Goal: Navigation & Orientation: Understand site structure

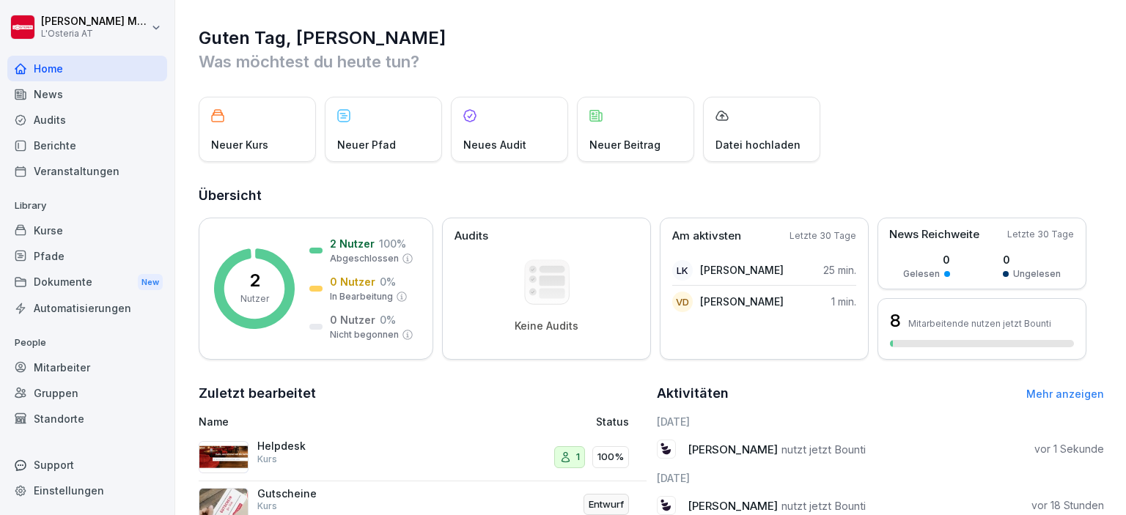
click at [524, 56] on p "Was möchtest du heute tun?" at bounding box center [651, 61] width 905 height 23
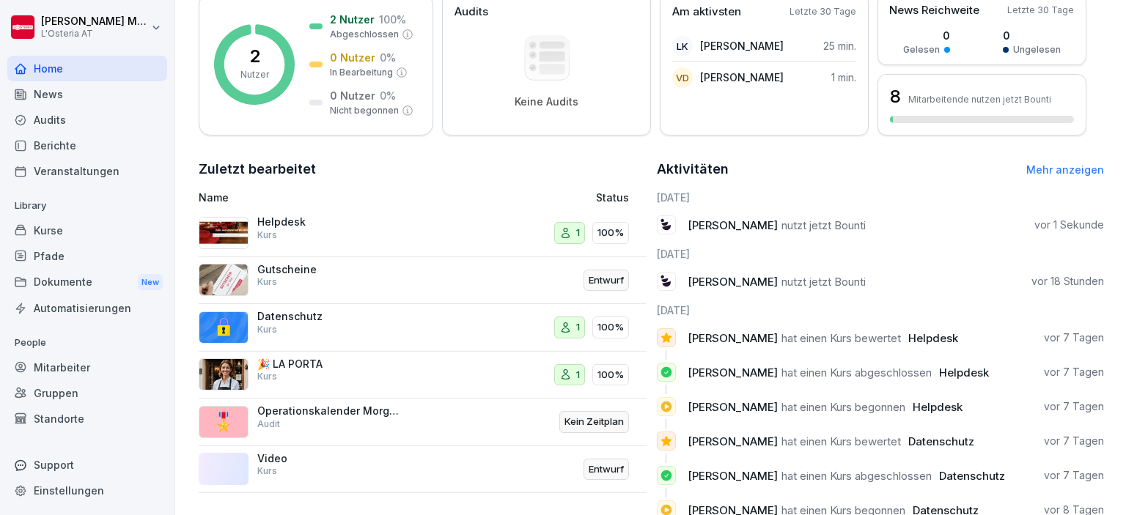
click at [63, 286] on div "Dokumente New" at bounding box center [87, 282] width 160 height 27
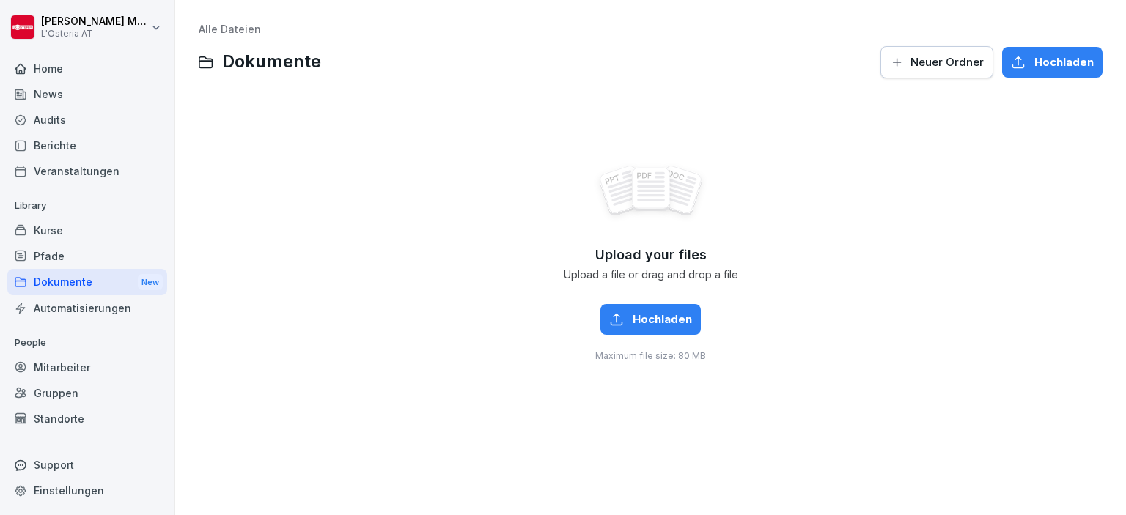
click at [67, 67] on div "Home" at bounding box center [87, 69] width 160 height 26
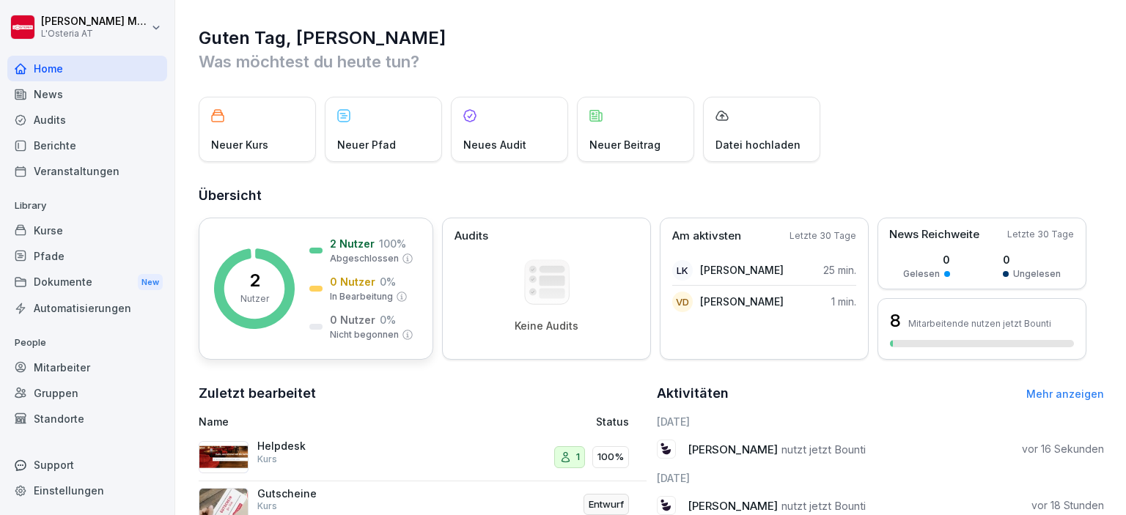
click at [270, 298] on rect at bounding box center [254, 289] width 81 height 81
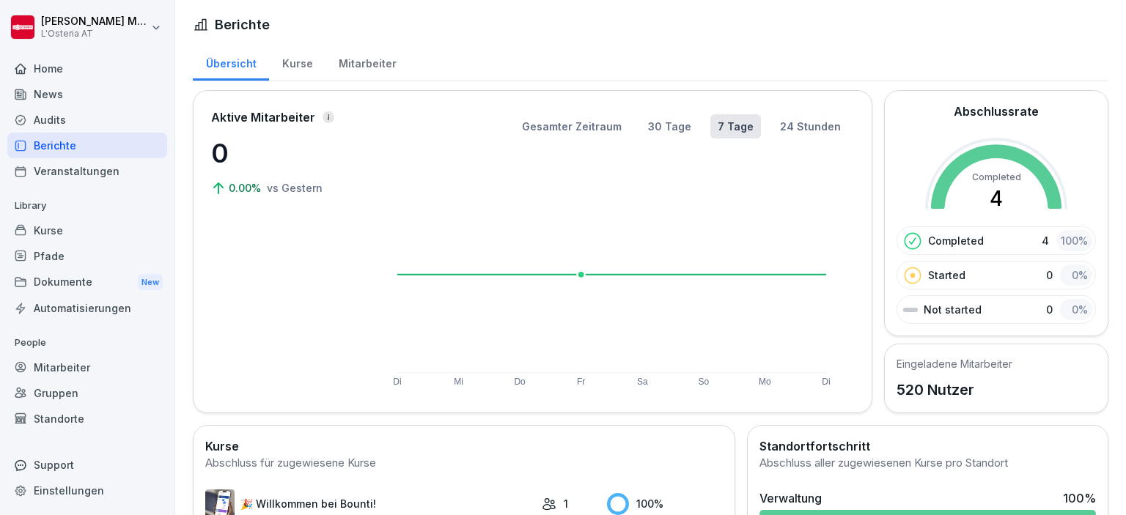
scroll to position [156, 0]
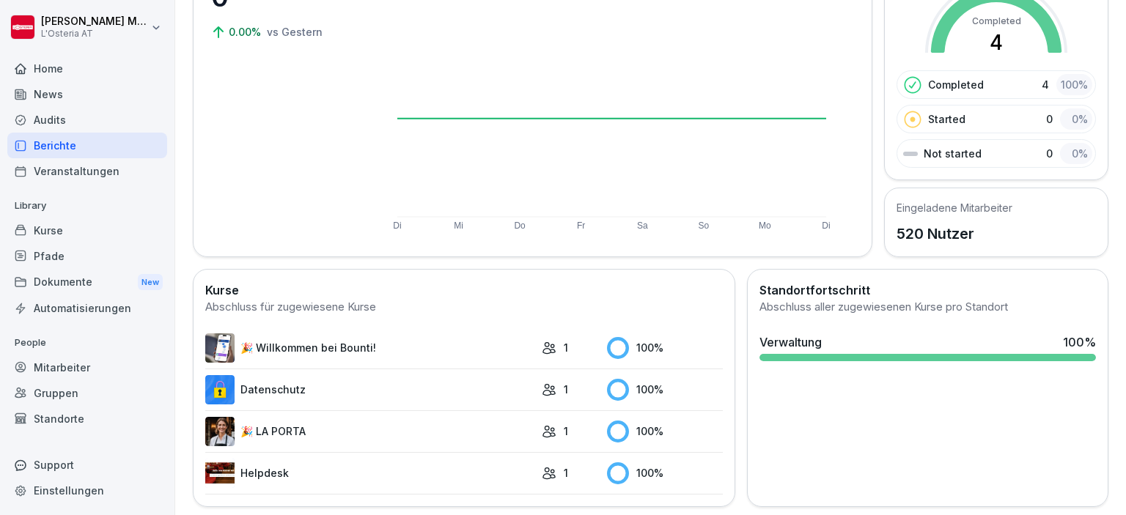
click at [56, 72] on div "Home" at bounding box center [87, 69] width 160 height 26
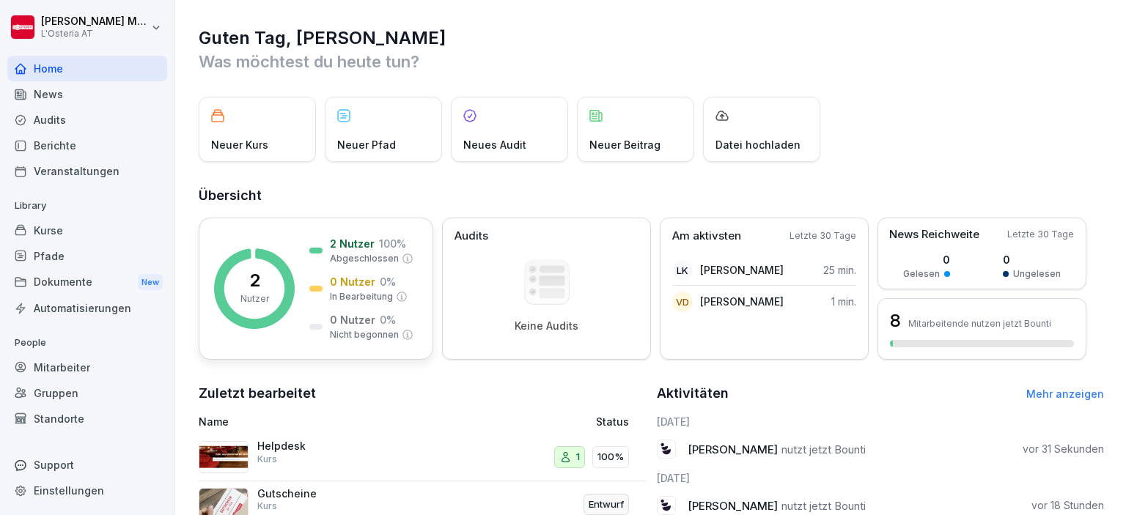
scroll to position [267, 0]
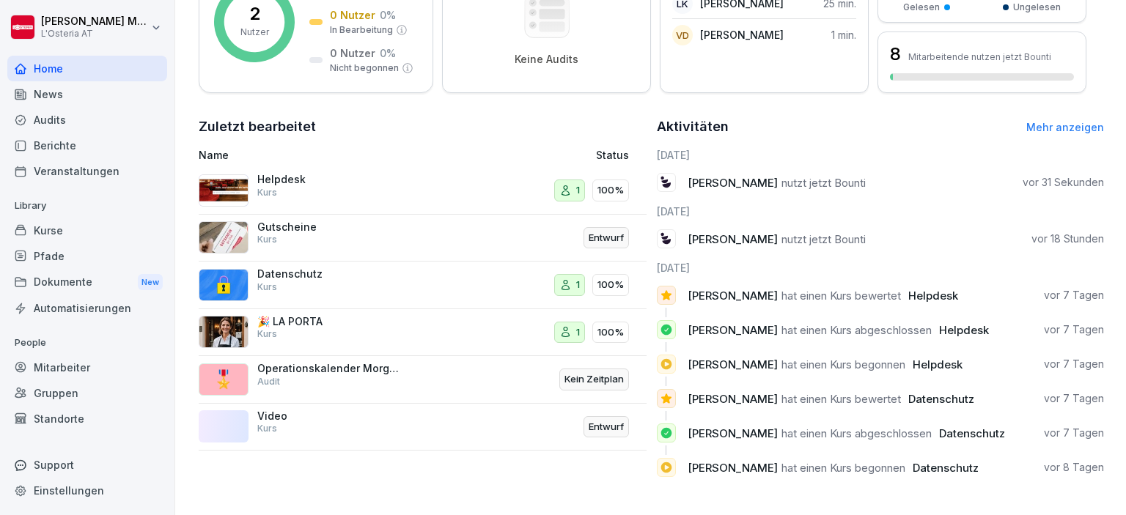
click at [273, 185] on p "Helpdesk" at bounding box center [330, 179] width 147 height 13
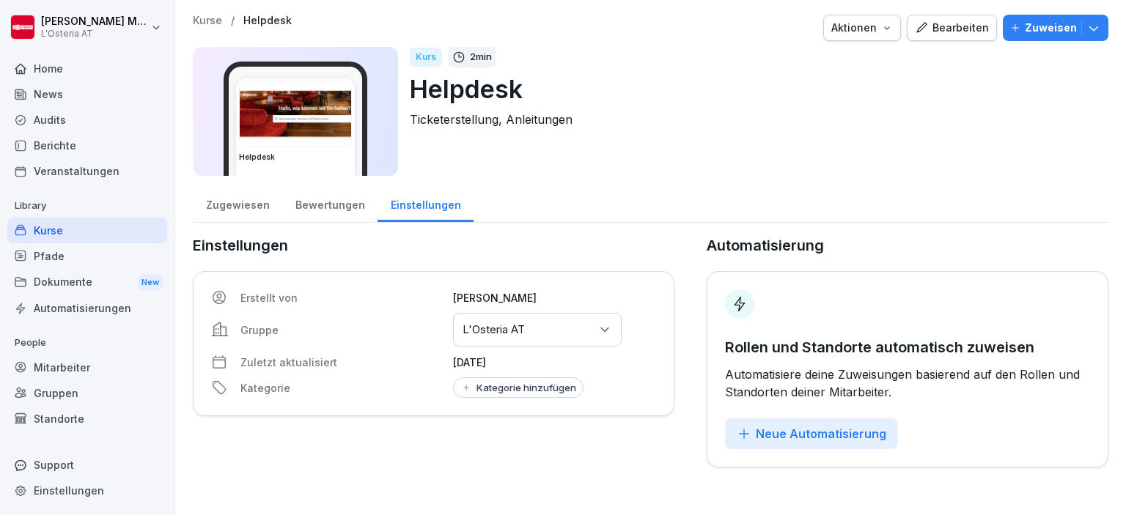
click at [230, 211] on div "Zugewiesen" at bounding box center [237, 203] width 89 height 37
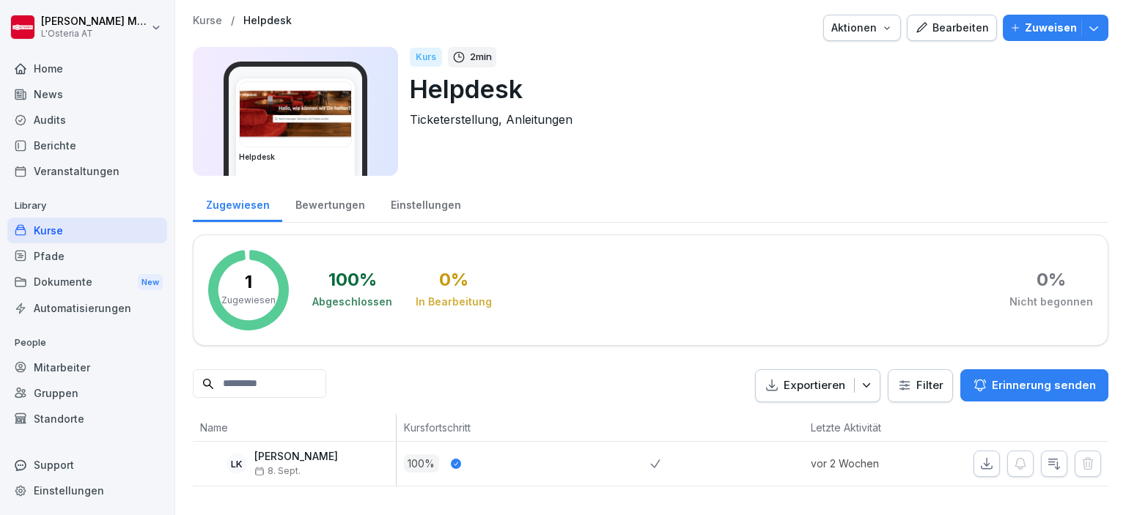
click at [53, 251] on div "Pfade" at bounding box center [87, 256] width 160 height 26
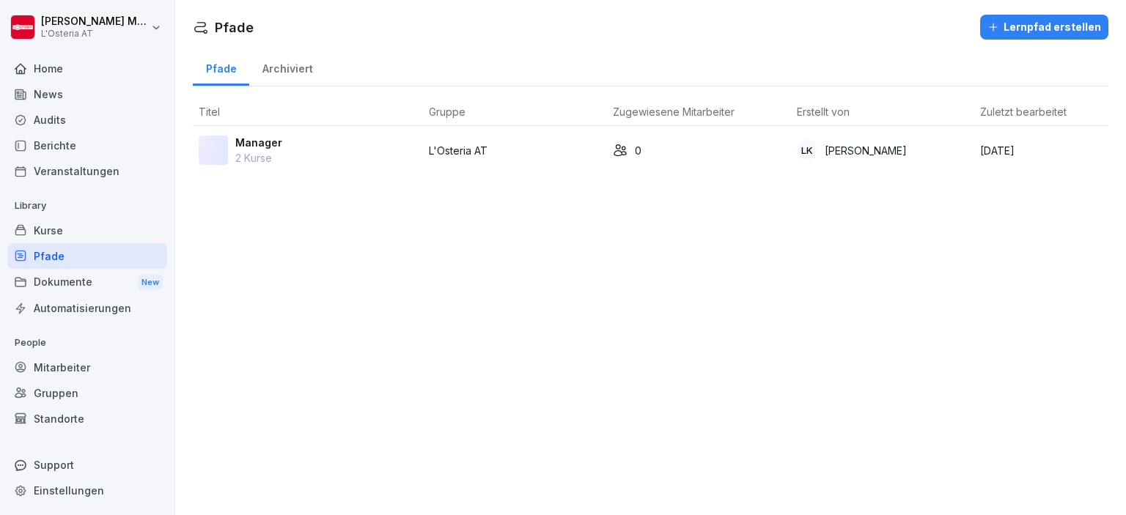
click at [54, 283] on div "Dokumente New" at bounding box center [87, 282] width 160 height 27
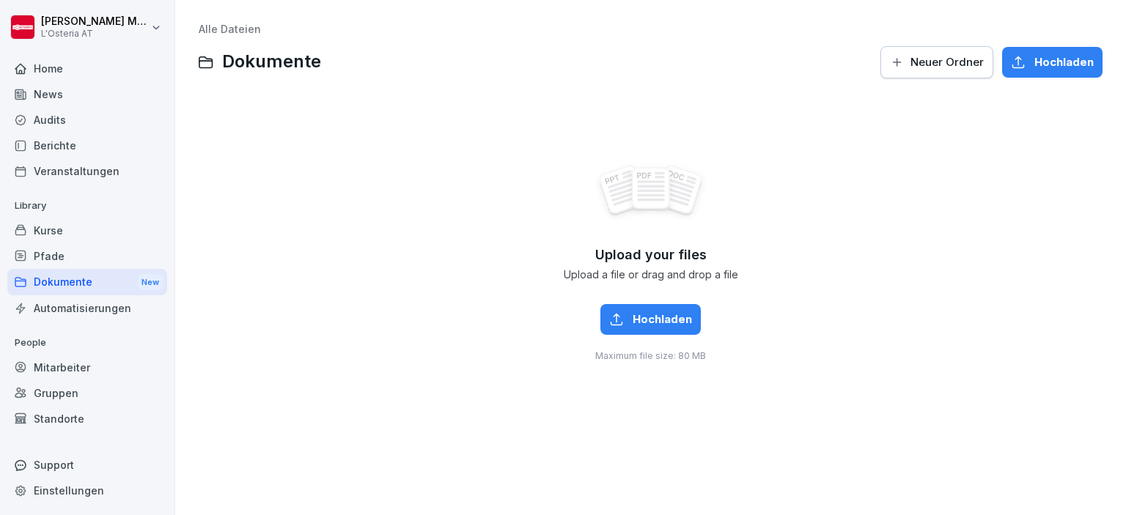
click at [53, 72] on div "Home" at bounding box center [87, 69] width 160 height 26
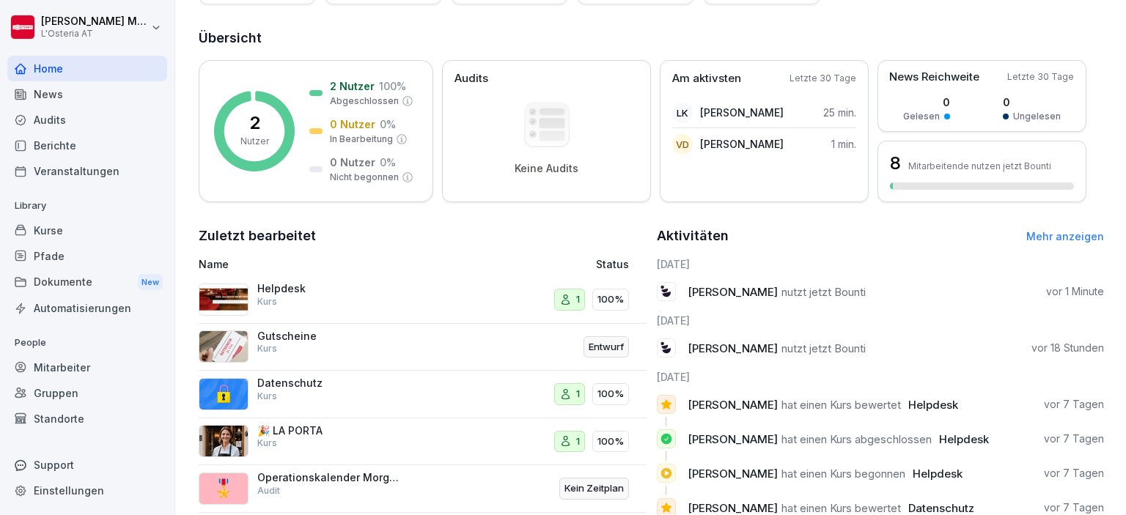
scroll to position [267, 0]
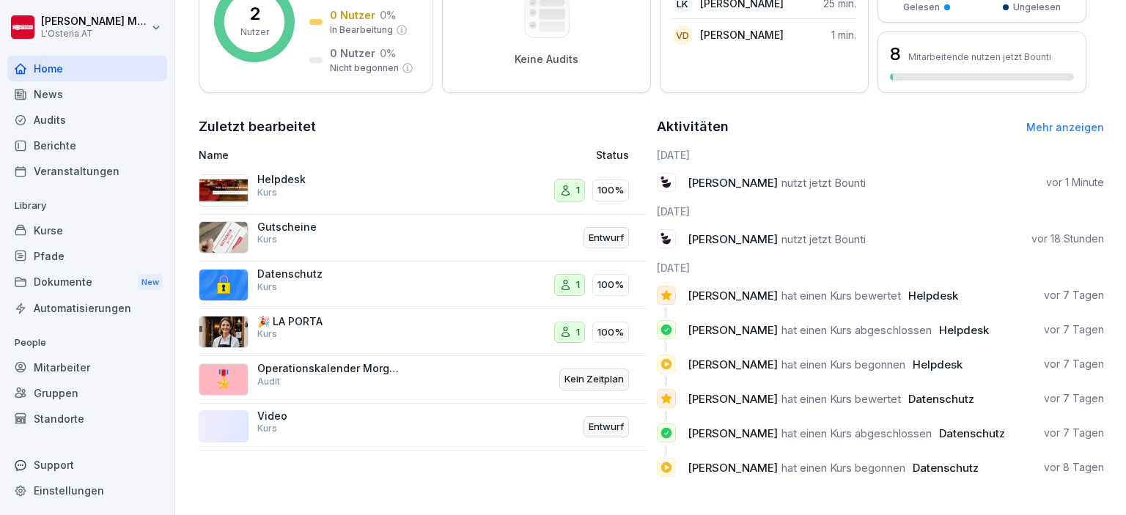
click at [225, 191] on img at bounding box center [224, 190] width 50 height 32
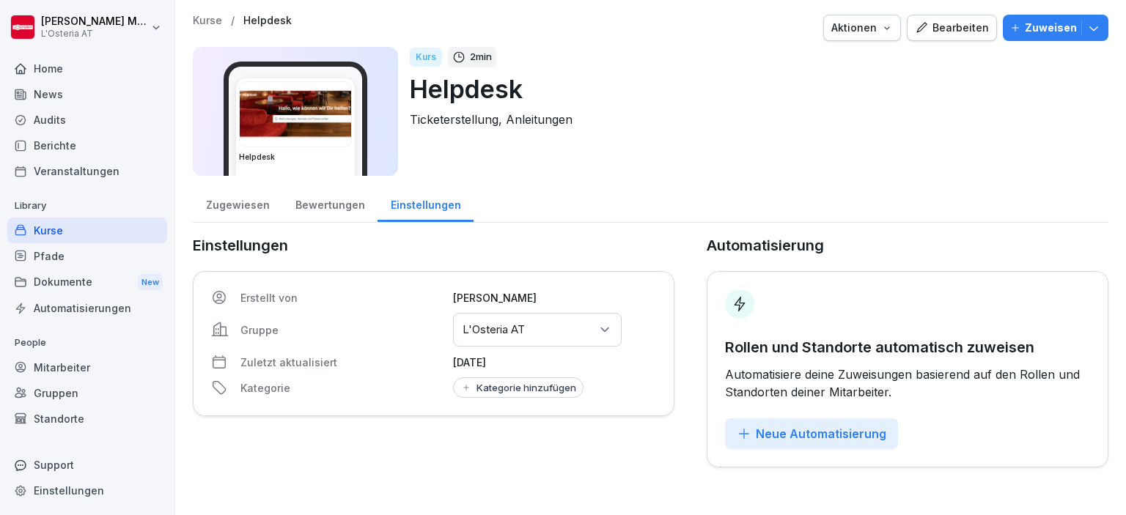
click at [321, 136] on img at bounding box center [295, 114] width 111 height 65
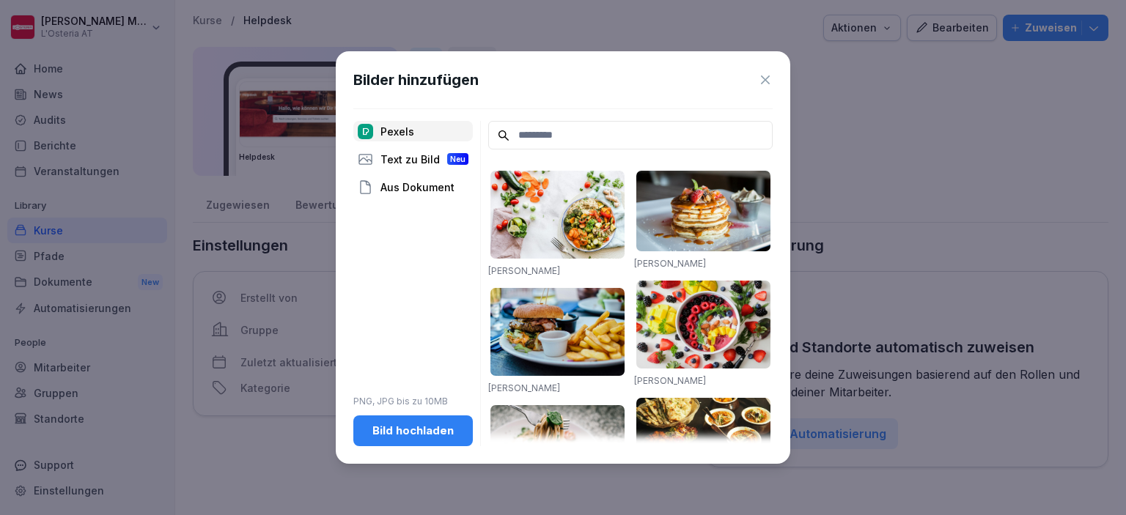
click at [765, 80] on icon at bounding box center [765, 80] width 9 height 9
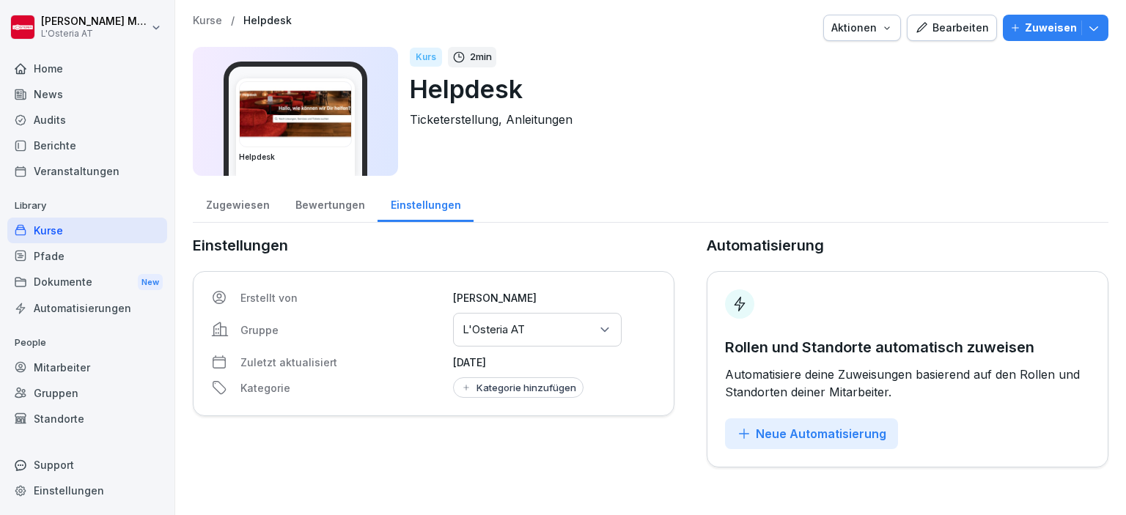
click at [302, 196] on div "Bewertungen" at bounding box center [329, 203] width 95 height 37
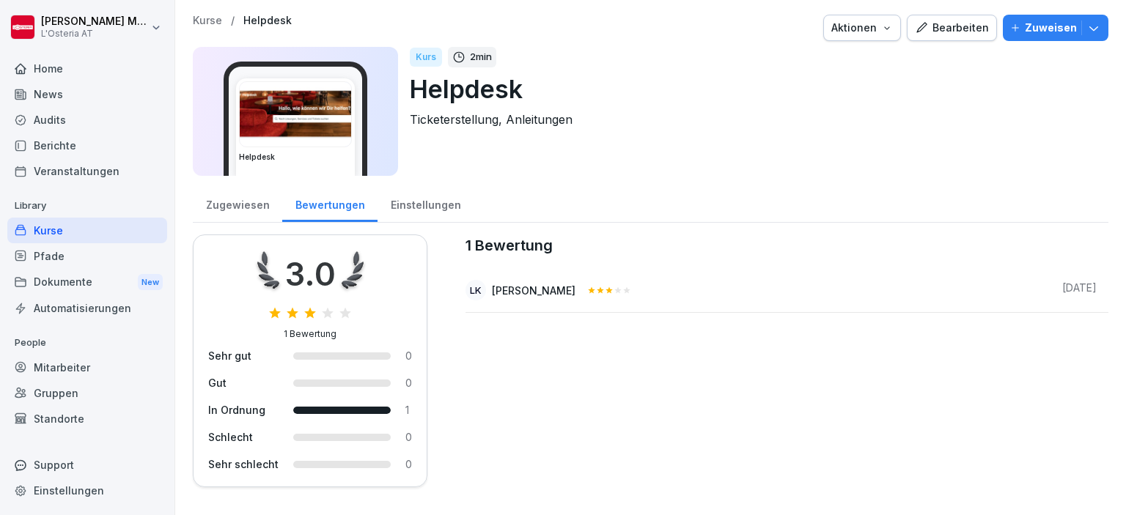
click at [48, 69] on div "Home" at bounding box center [87, 69] width 160 height 26
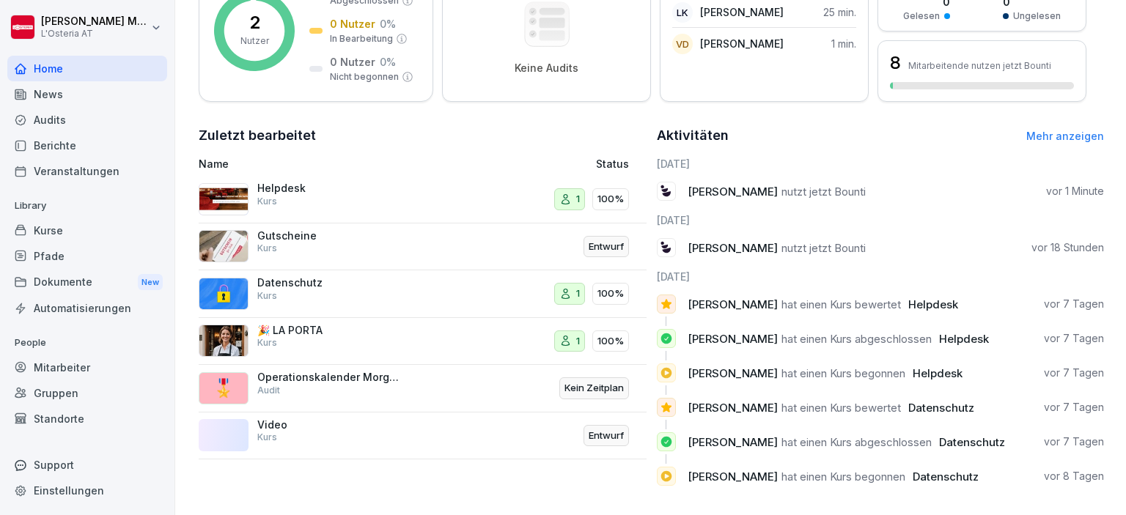
scroll to position [267, 0]
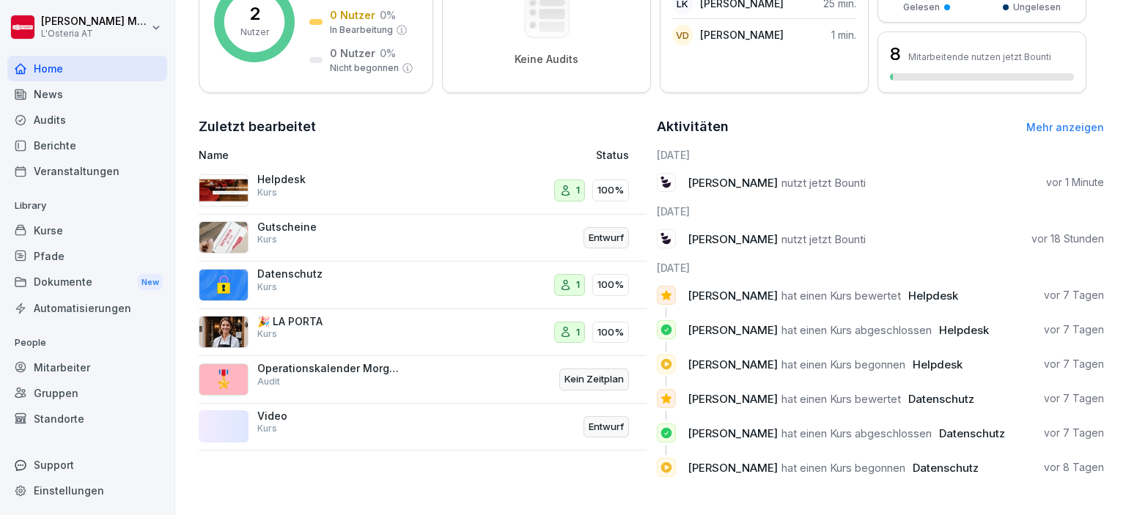
click at [233, 433] on img at bounding box center [224, 427] width 50 height 32
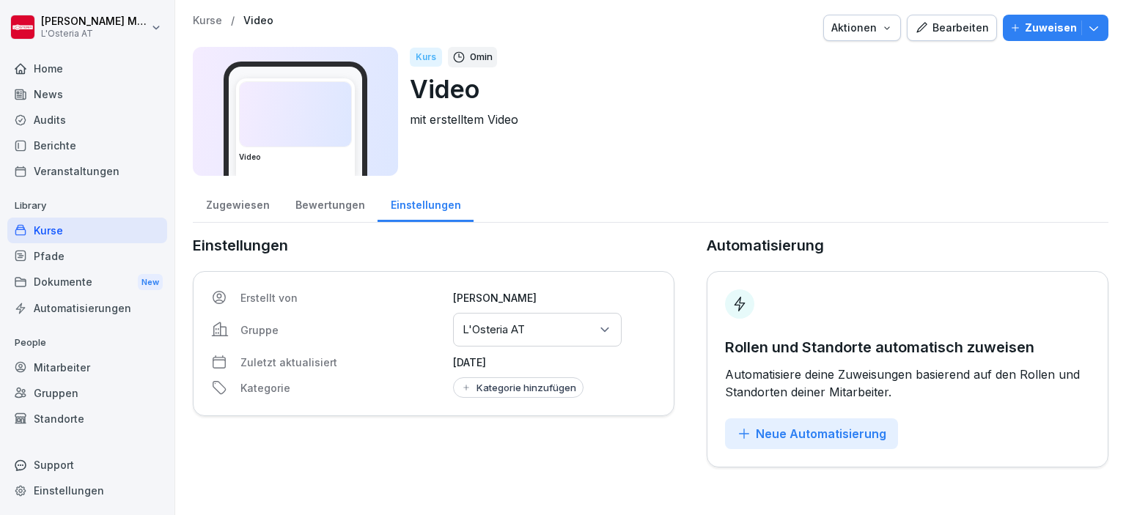
click at [288, 152] on div "Video" at bounding box center [295, 127] width 119 height 98
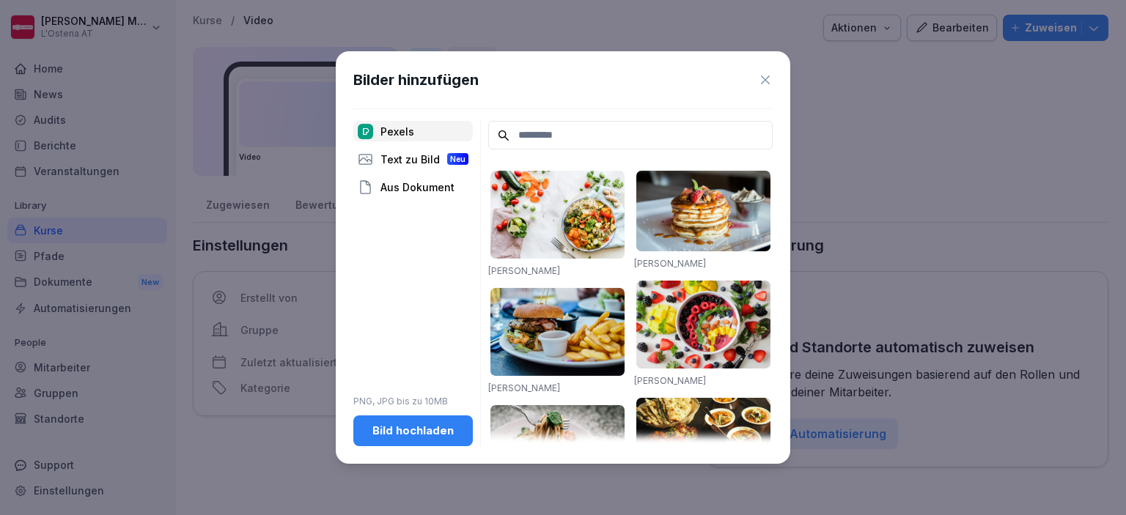
click at [768, 89] on div "Bilder hinzufügen" at bounding box center [562, 80] width 419 height 22
click at [764, 84] on icon at bounding box center [765, 80] width 15 height 15
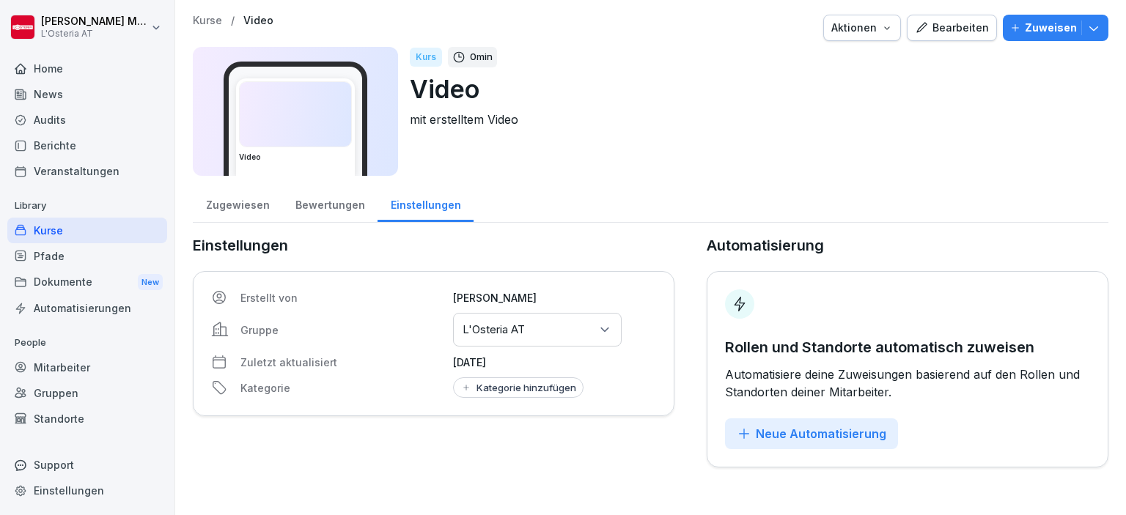
drag, startPoint x: 95, startPoint y: 142, endPoint x: 49, endPoint y: 76, distance: 80.1
click at [49, 76] on div "Home News Audits Berichte Veranstaltungen" at bounding box center [87, 120] width 160 height 128
click at [49, 76] on div "Home" at bounding box center [87, 69] width 160 height 26
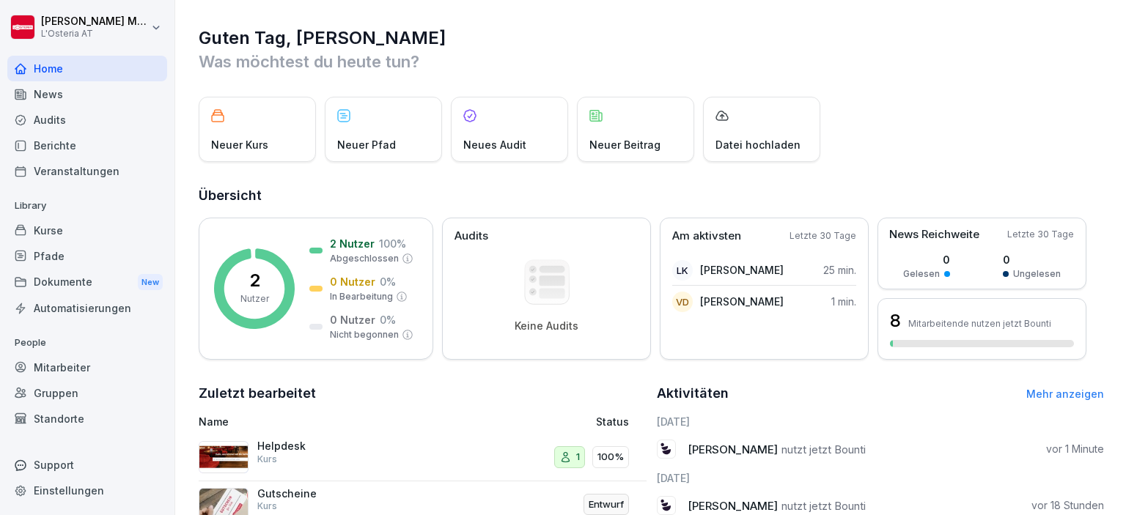
click at [79, 97] on div "News" at bounding box center [87, 94] width 160 height 26
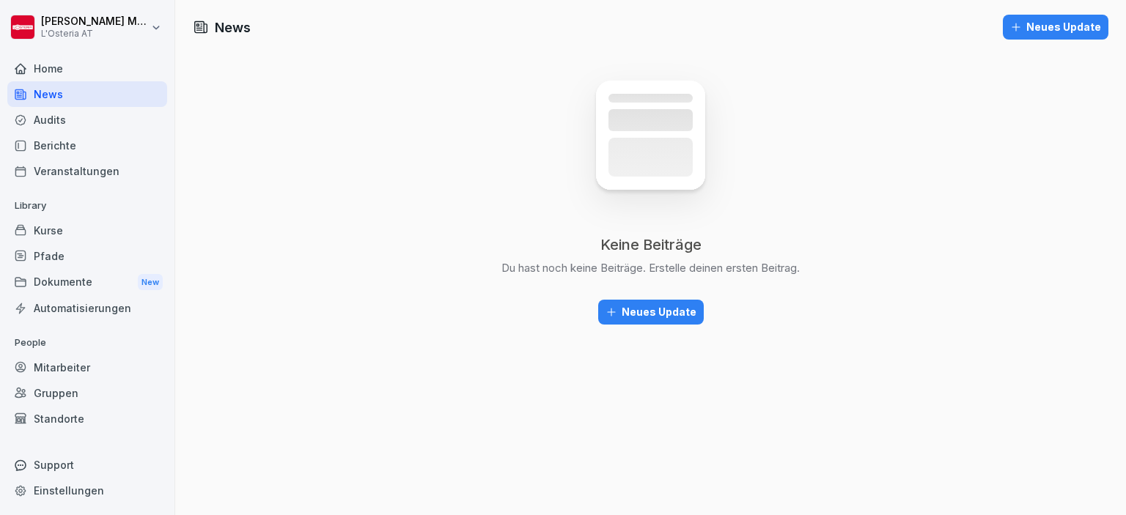
click at [74, 124] on div "Audits" at bounding box center [87, 120] width 160 height 26
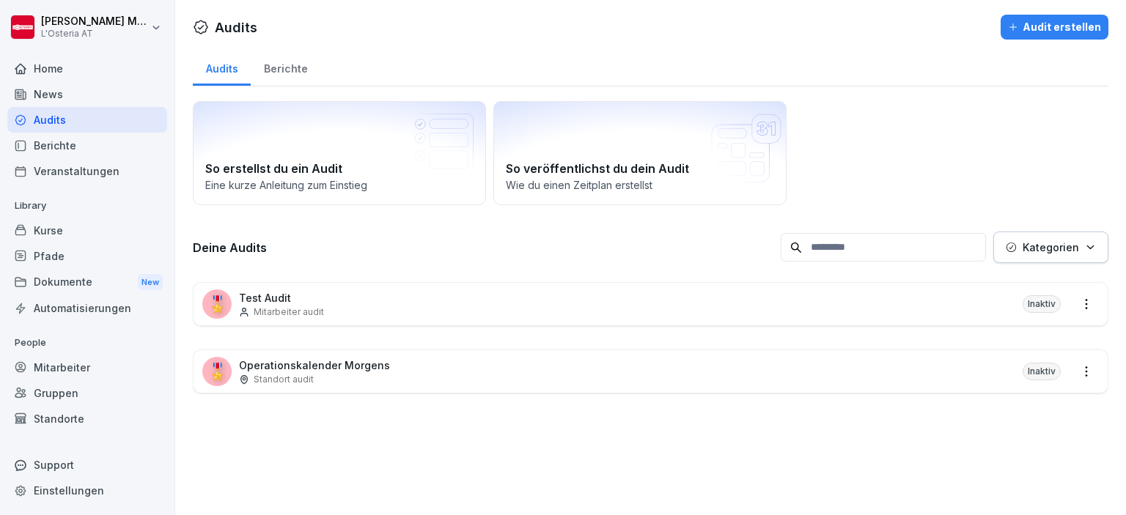
click at [67, 142] on div "Berichte" at bounding box center [87, 146] width 160 height 26
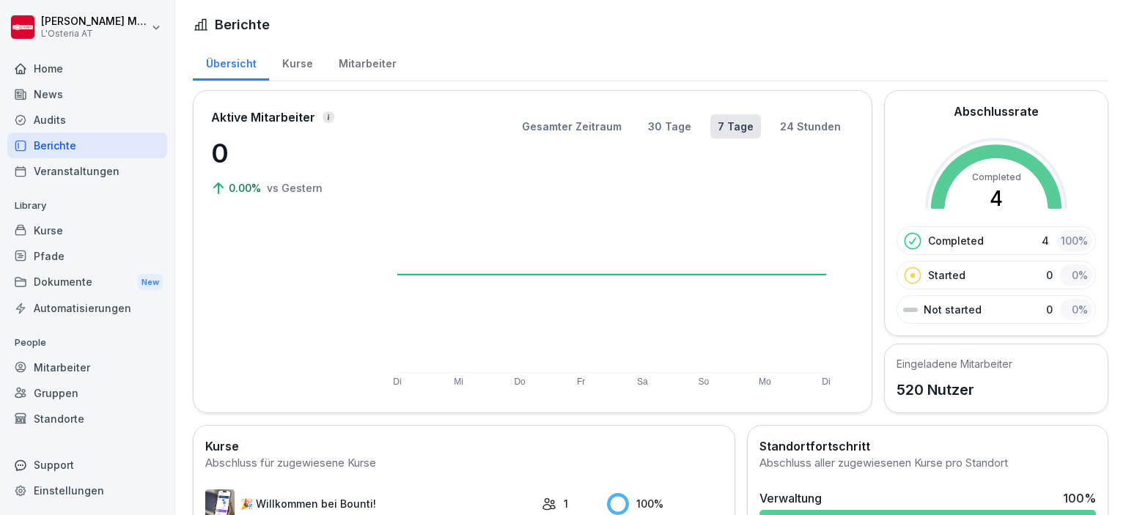
click at [424, 52] on div "Übersicht Kurse Mitarbeiter" at bounding box center [651, 62] width 916 height 38
click at [377, 40] on div "Berichte Übersicht Kurse Mitarbeiter Aktive Mitarbeiter 0 0.00% vs [DATE] Gesam…" at bounding box center [650, 337] width 951 height 675
